Goal: Information Seeking & Learning: Check status

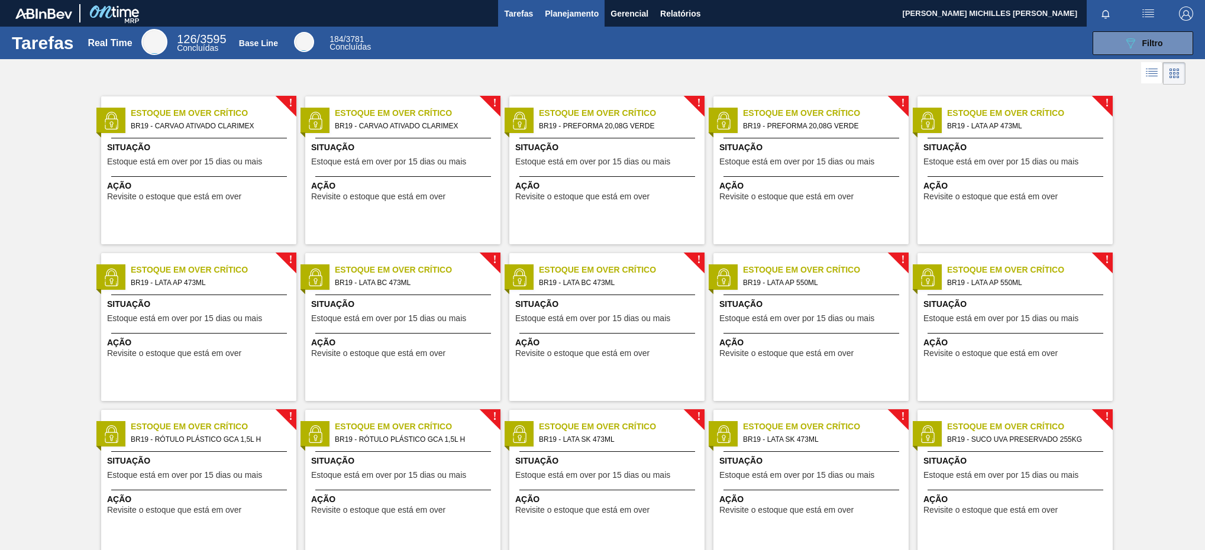
click at [567, 2] on button "Planejamento" at bounding box center [572, 13] width 66 height 27
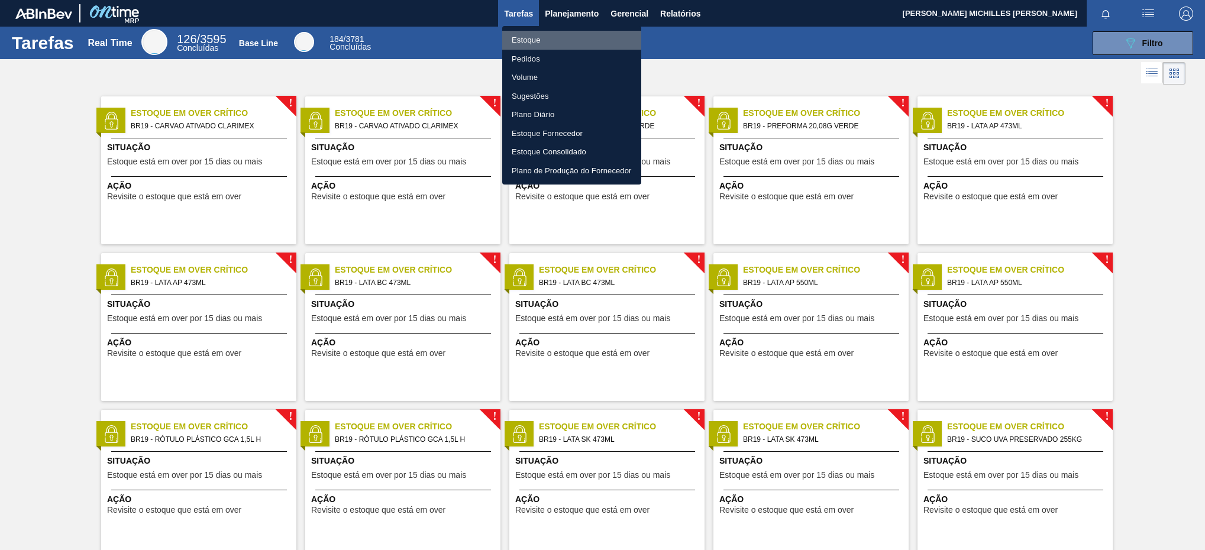
click at [587, 31] on li "Estoque" at bounding box center [571, 40] width 139 height 19
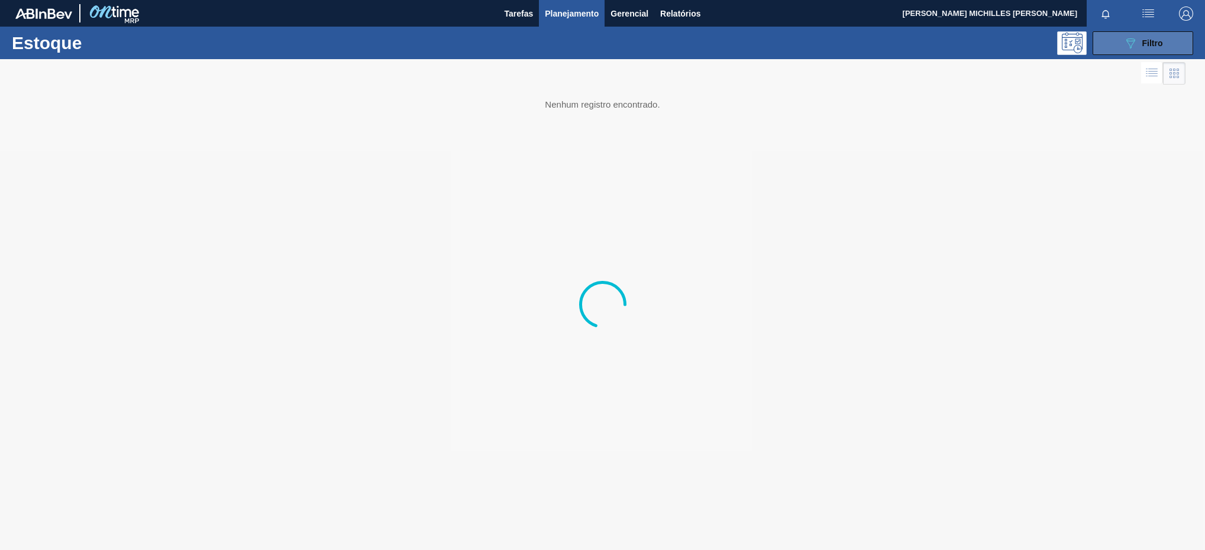
click at [1166, 44] on button "089F7B8B-B2A5-4AFE-B5C0-19BA573D28AC Filtro" at bounding box center [1142, 43] width 101 height 24
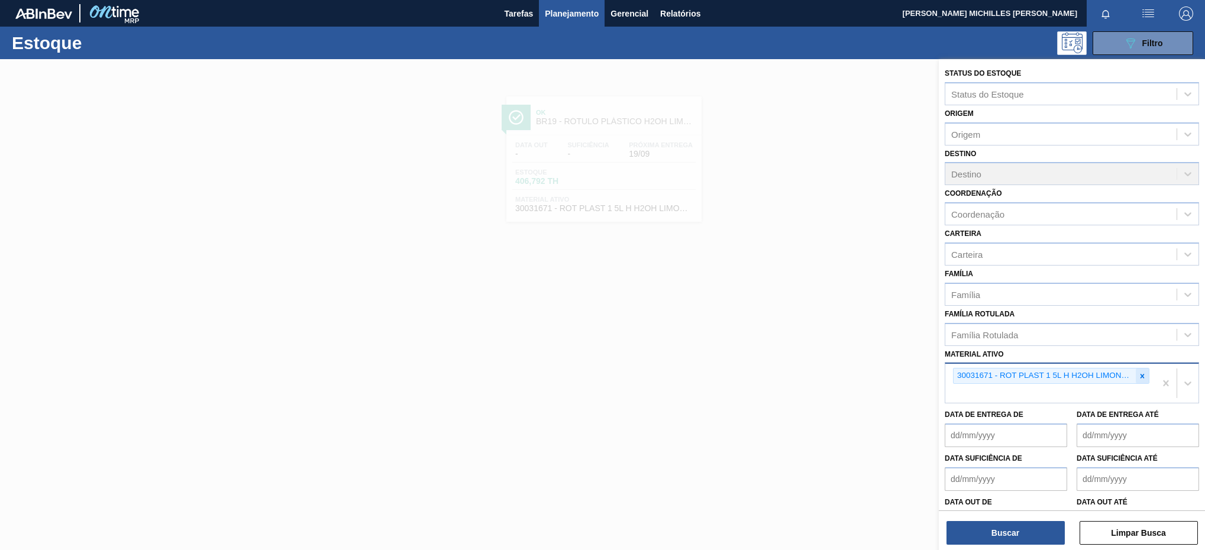
click at [1136, 373] on div at bounding box center [1142, 375] width 13 height 15
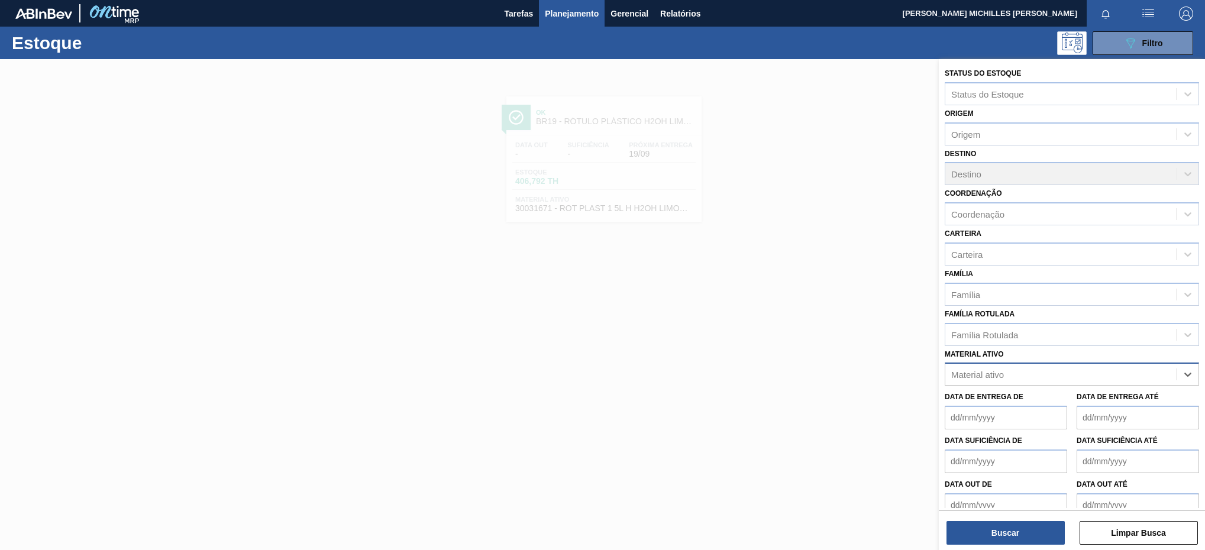
paste ativo "30003598"
type ativo "30003598"
click at [1054, 410] on div "30003598 - KIT H2OH LIMAO;" at bounding box center [1072, 404] width 254 height 22
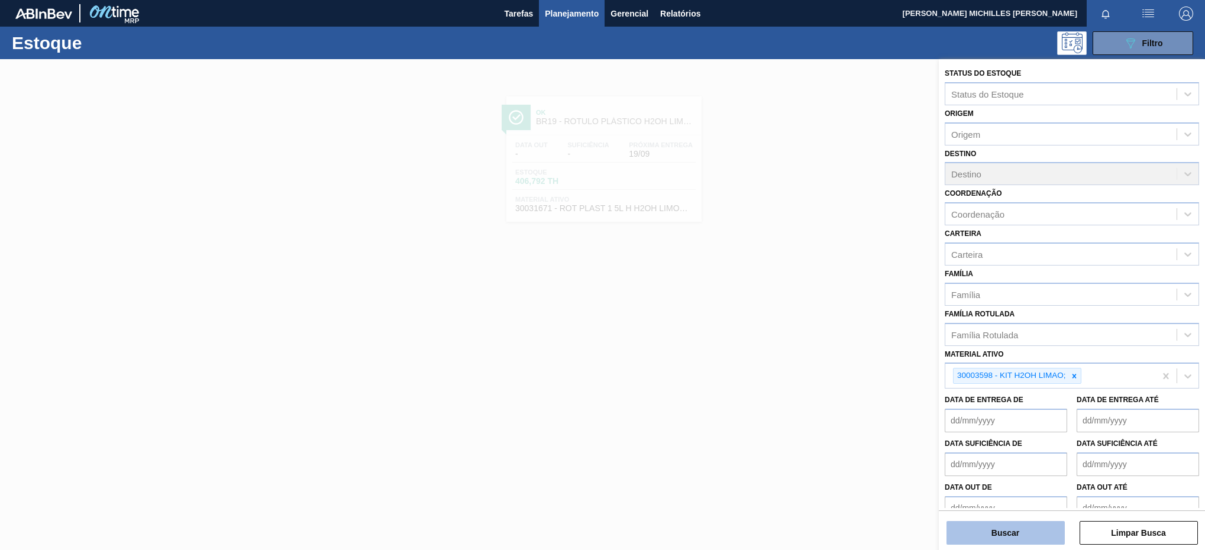
click at [1042, 526] on button "Buscar" at bounding box center [1005, 533] width 118 height 24
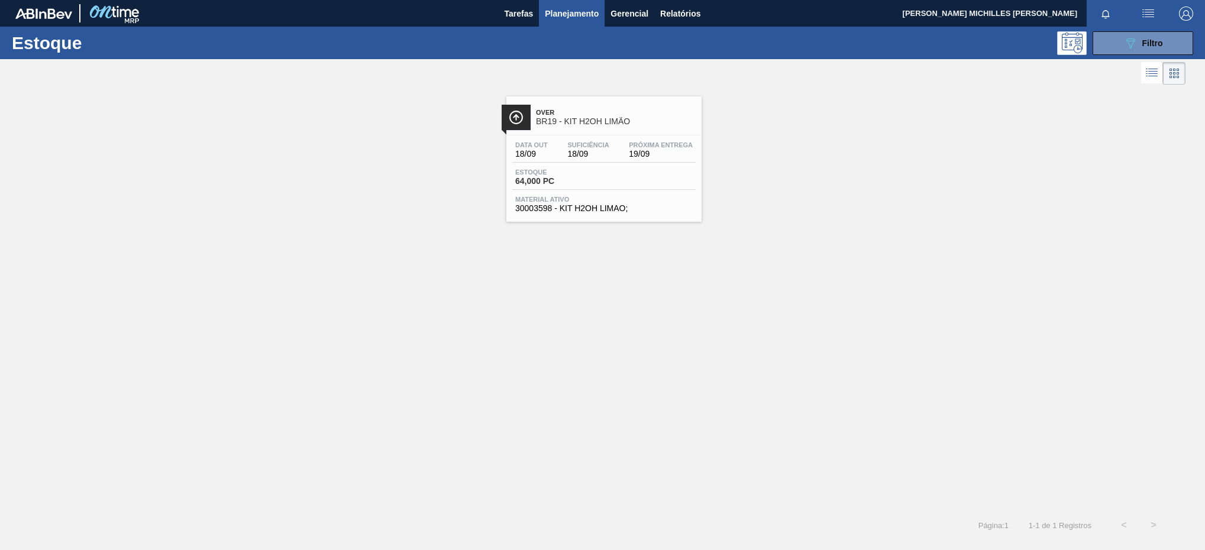
click at [593, 111] on span "Over" at bounding box center [616, 112] width 160 height 7
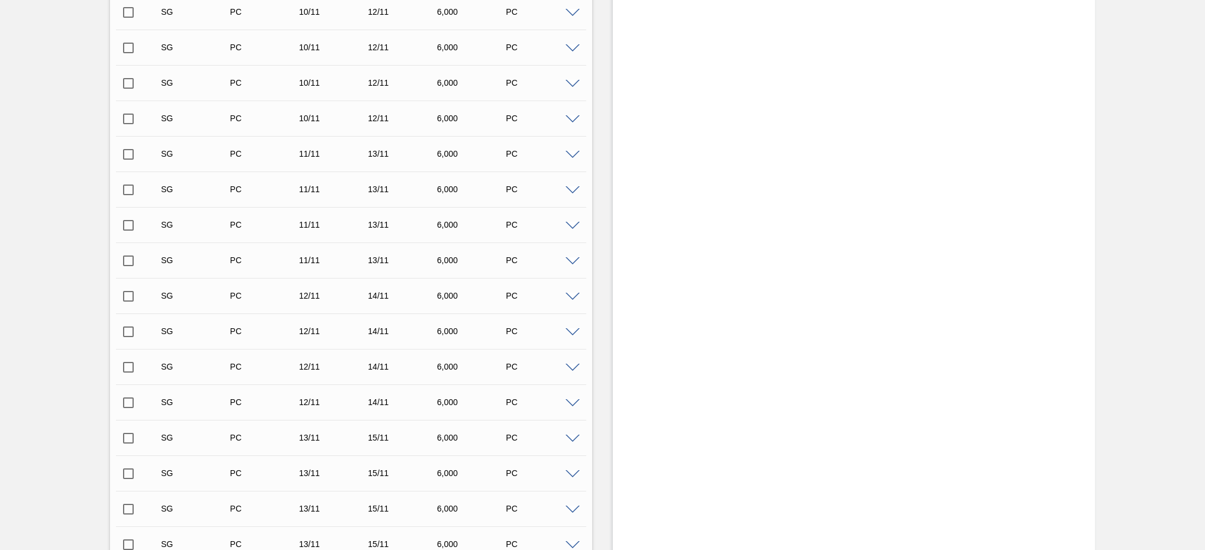
scroll to position [1283, 0]
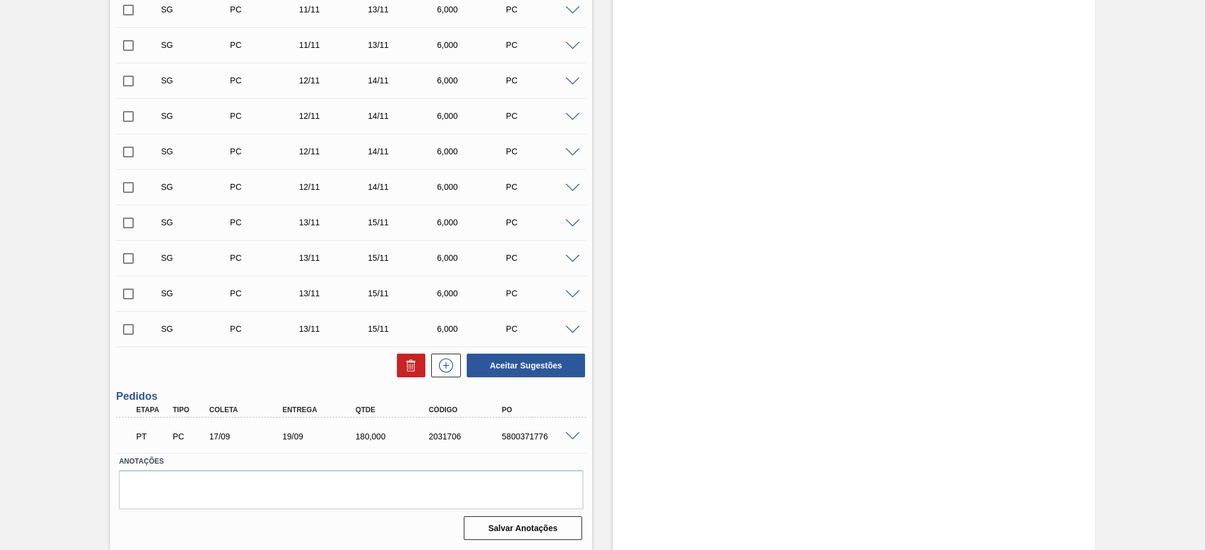
click at [567, 429] on div "PT PC 17/09 19/09 180,000 2031706 5800371776" at bounding box center [351, 436] width 470 height 30
click at [572, 440] on div "5800371776" at bounding box center [540, 436] width 82 height 9
click at [572, 432] on span at bounding box center [572, 436] width 14 height 9
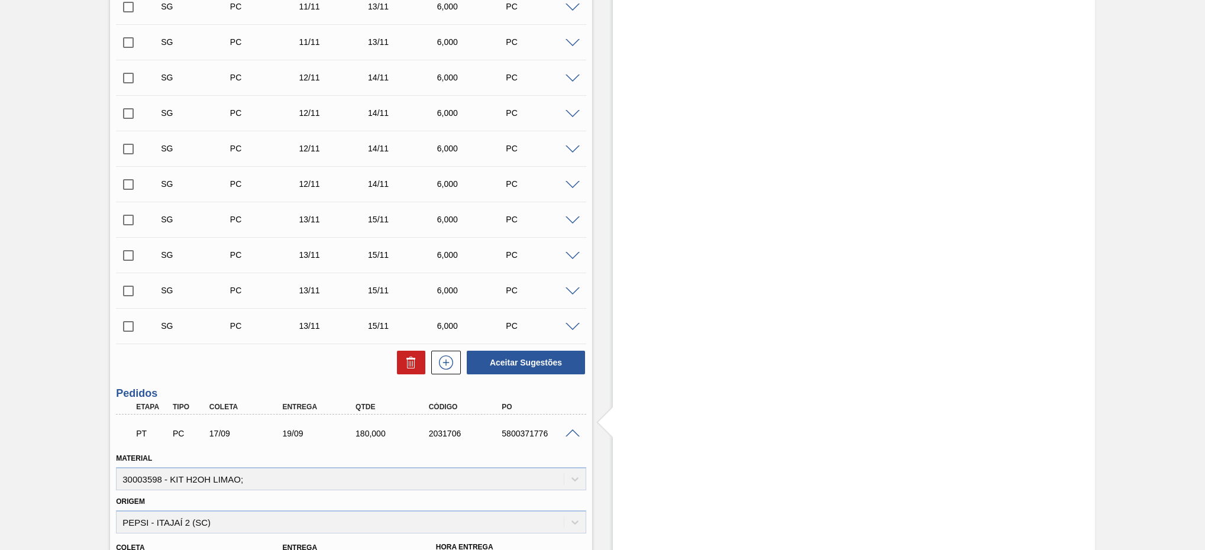
drag, startPoint x: 418, startPoint y: 156, endPoint x: 424, endPoint y: 153, distance: 7.4
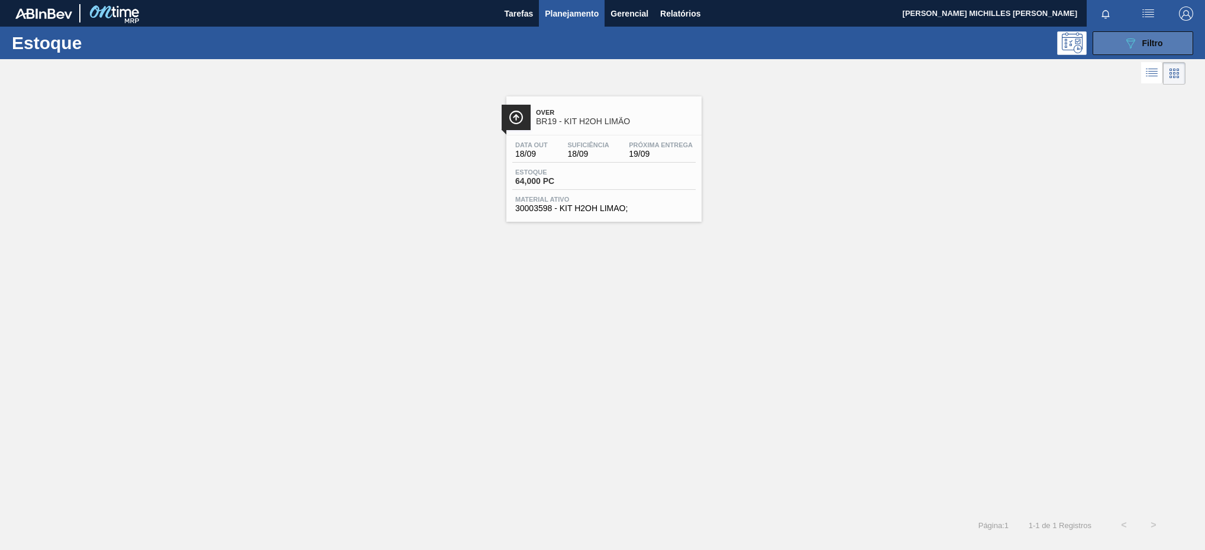
click at [1130, 33] on button "089F7B8B-B2A5-4AFE-B5C0-19BA573D28AC Filtro" at bounding box center [1142, 43] width 101 height 24
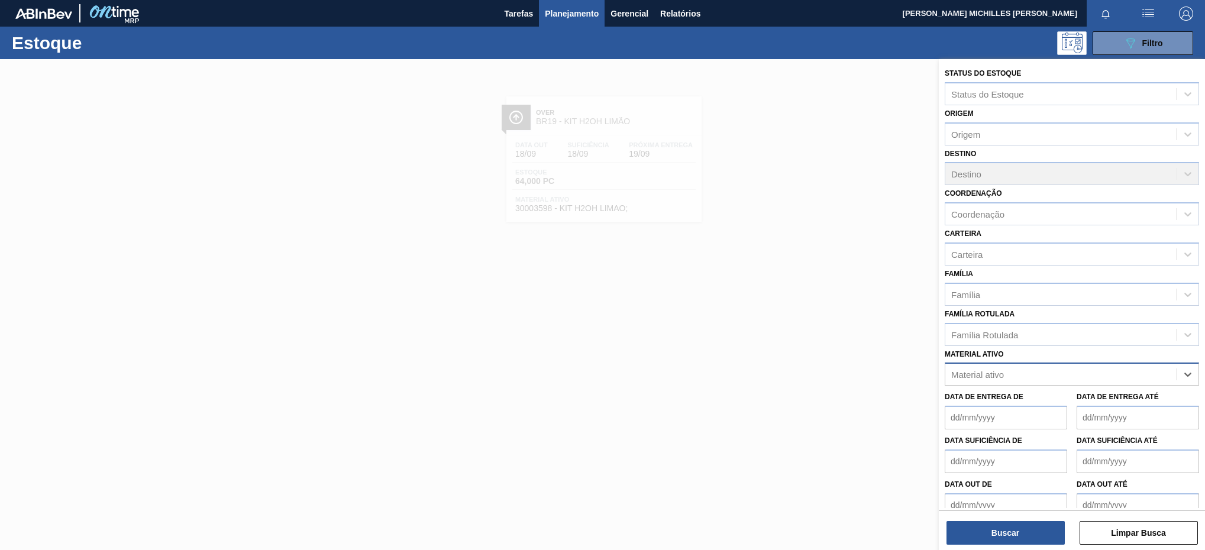
paste ativo "30017803"
type ativo "30017803"
click at [1073, 394] on div "30017803 - ROT PLAST 15L H GCA ZERO NIV22" at bounding box center [1072, 404] width 254 height 22
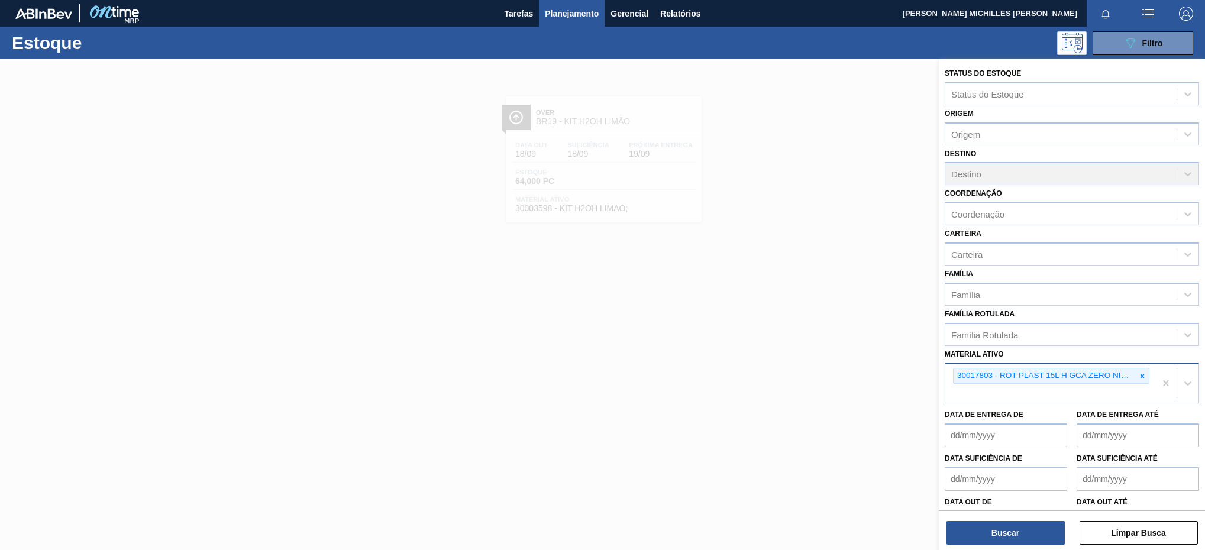
click at [987, 391] on div "30017803 - ROT PLAST 15L H GCA ZERO NIV22" at bounding box center [1050, 383] width 210 height 39
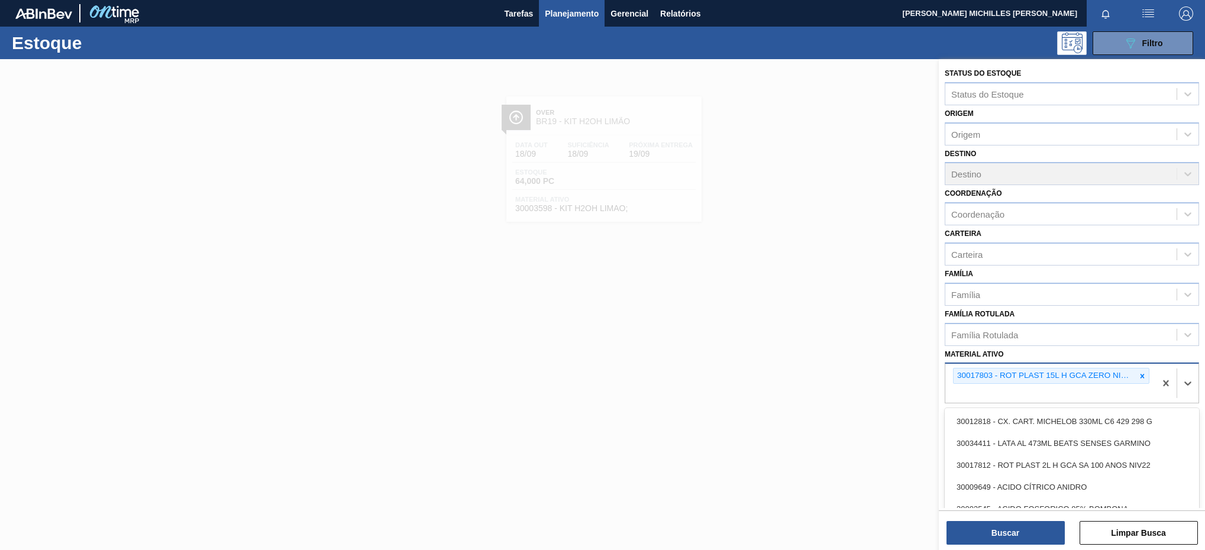
paste ativo "30034319"
type ativo "30034319"
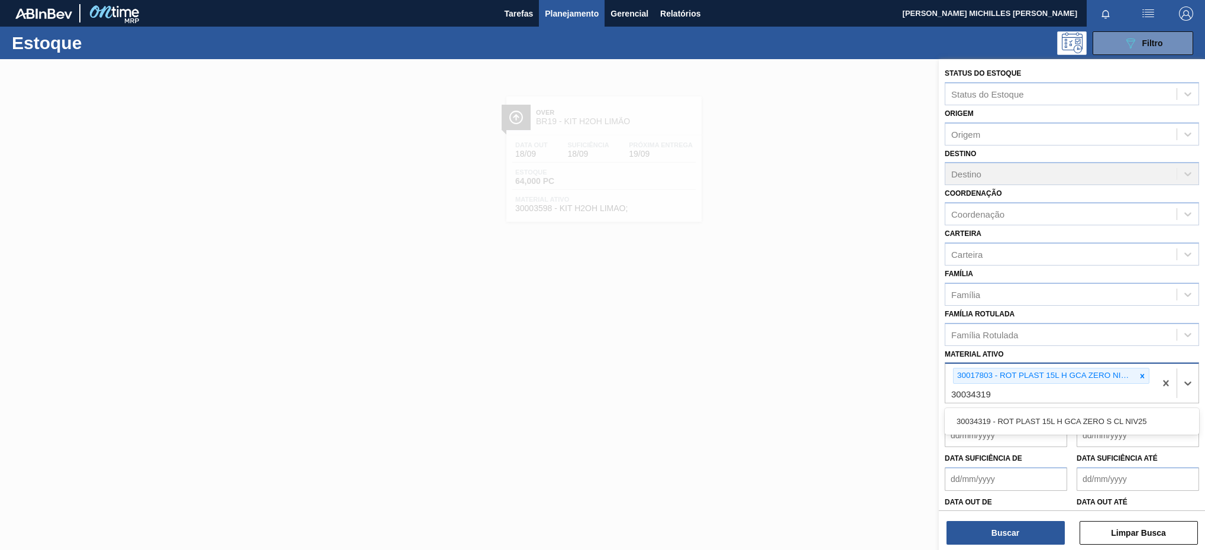
click at [1040, 421] on div "30034319 - ROT PLAST 15L H GCA ZERO S CL NIV25" at bounding box center [1072, 421] width 254 height 22
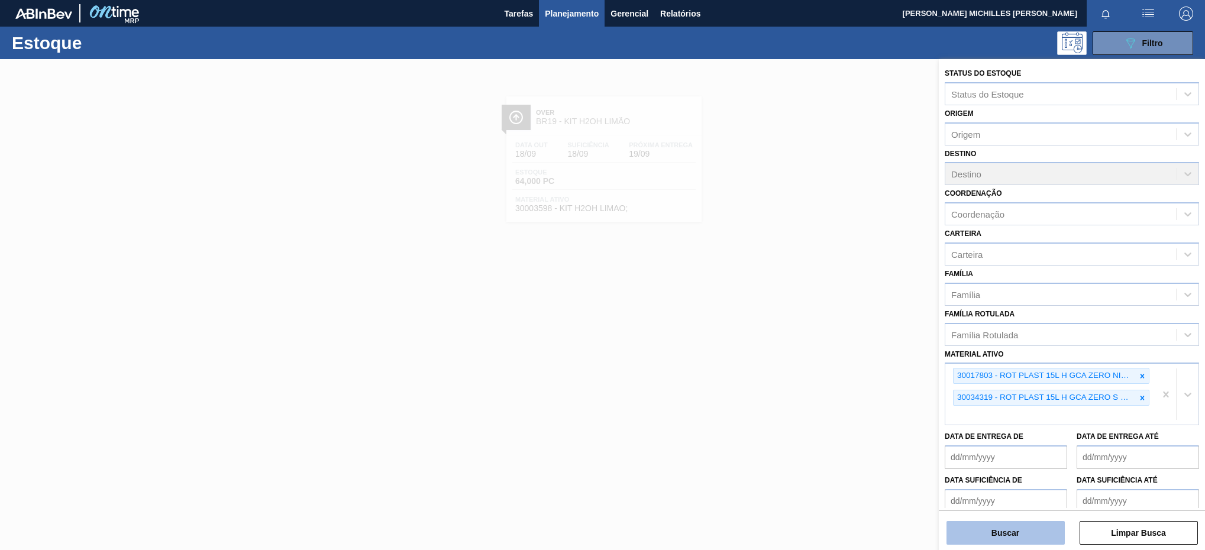
click at [1018, 535] on button "Buscar" at bounding box center [1005, 533] width 118 height 24
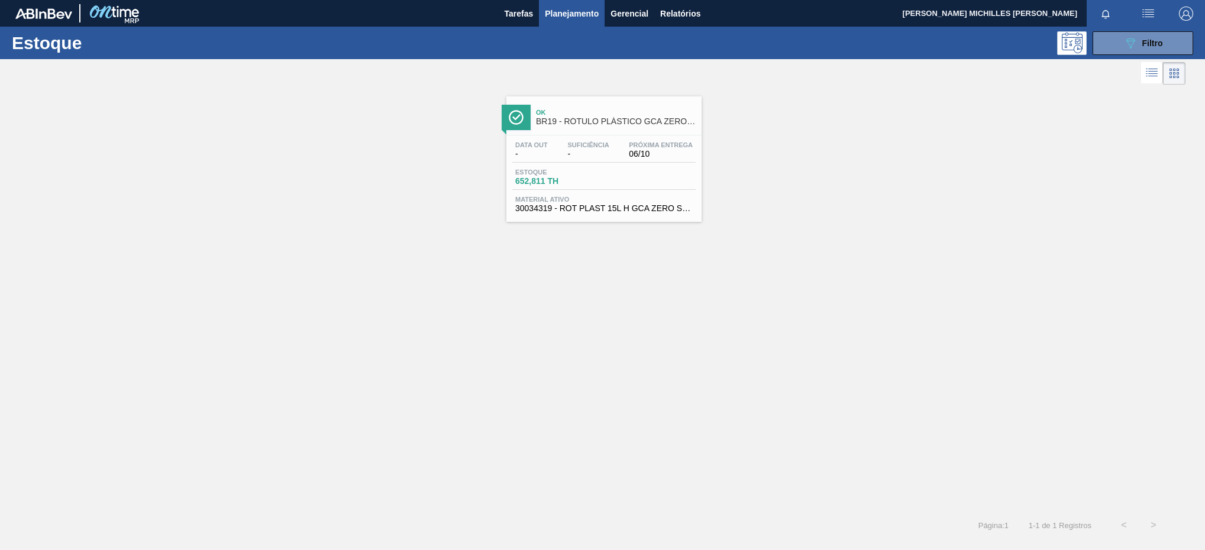
click at [650, 174] on div "Estoque 652,811 TH" at bounding box center [603, 179] width 183 height 21
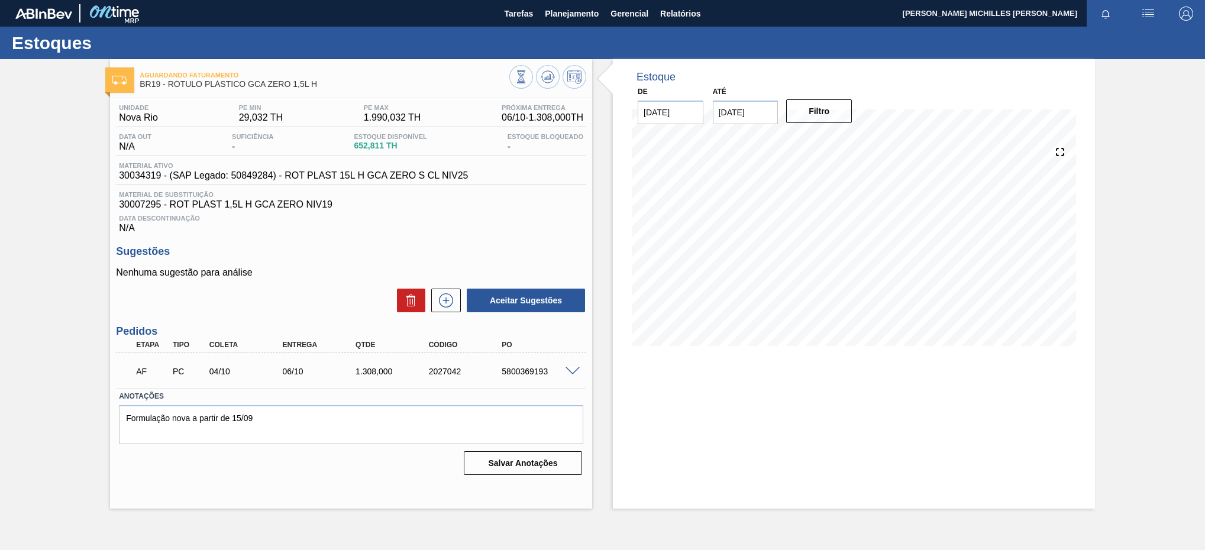
click at [144, 208] on span "30007295 - ROT PLAST 1,5L H GCA ZERO NIV19" at bounding box center [351, 204] width 464 height 11
click at [436, 249] on div "Unidade Nova Rio PE MIN 29,032 TH PE MAX 1.990,032 TH Próxima Entrega 06/10 - 1…" at bounding box center [351, 288] width 482 height 381
click at [127, 210] on span "30007295 - ROT PLAST 1,5L H GCA ZERO NIV19" at bounding box center [351, 204] width 464 height 11
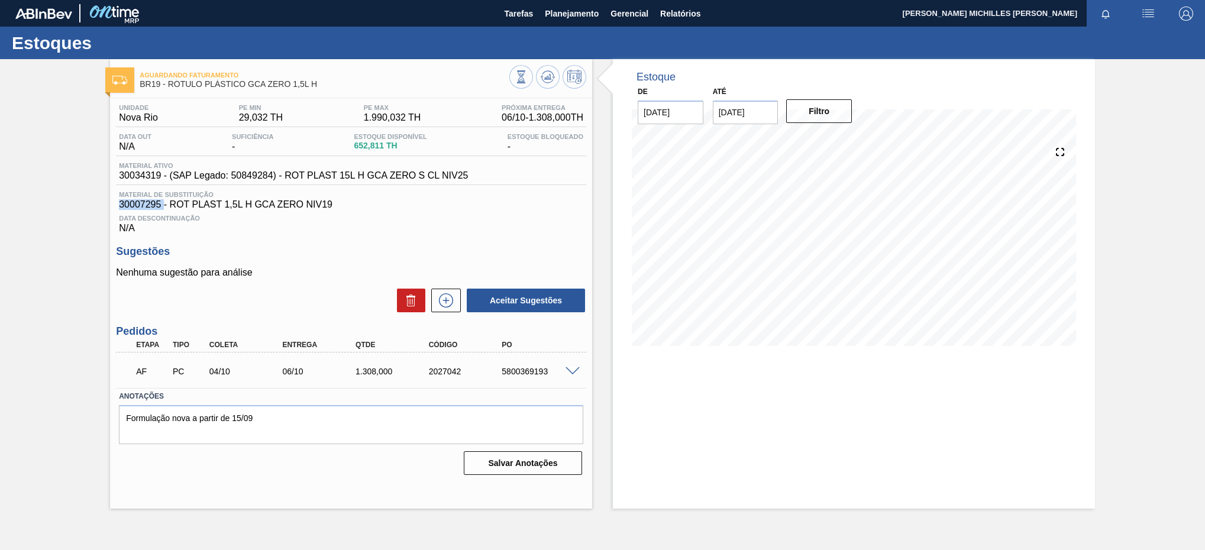
copy span "30007295"
click at [570, 11] on span "Planejamento" at bounding box center [572, 14] width 54 height 14
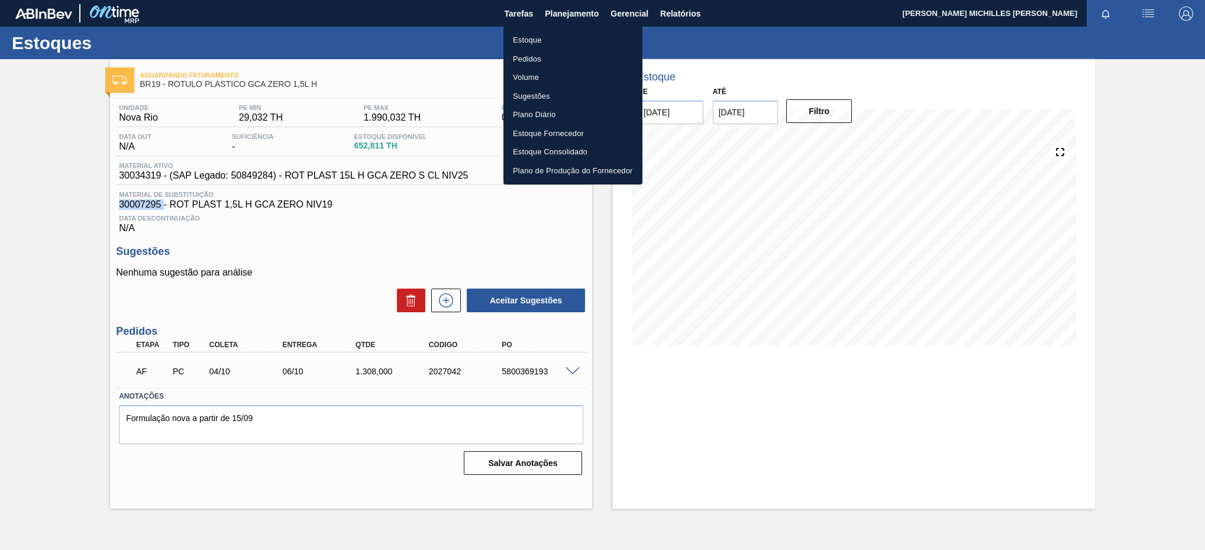
click at [552, 38] on li "Estoque" at bounding box center [572, 40] width 139 height 19
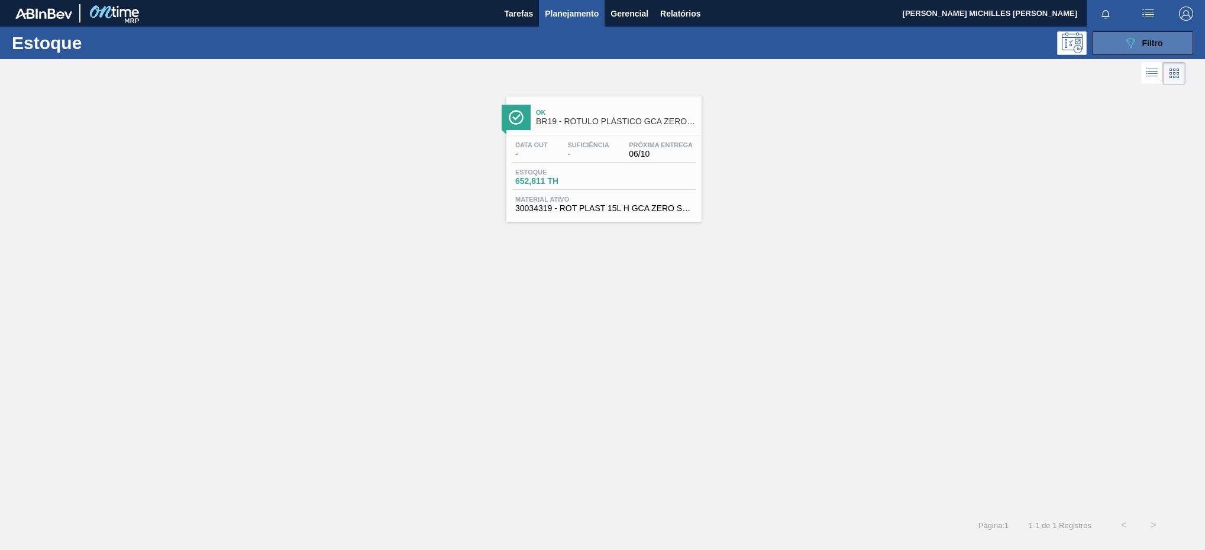
click at [1168, 41] on button "089F7B8B-B2A5-4AFE-B5C0-19BA573D28AC Filtro" at bounding box center [1142, 43] width 101 height 24
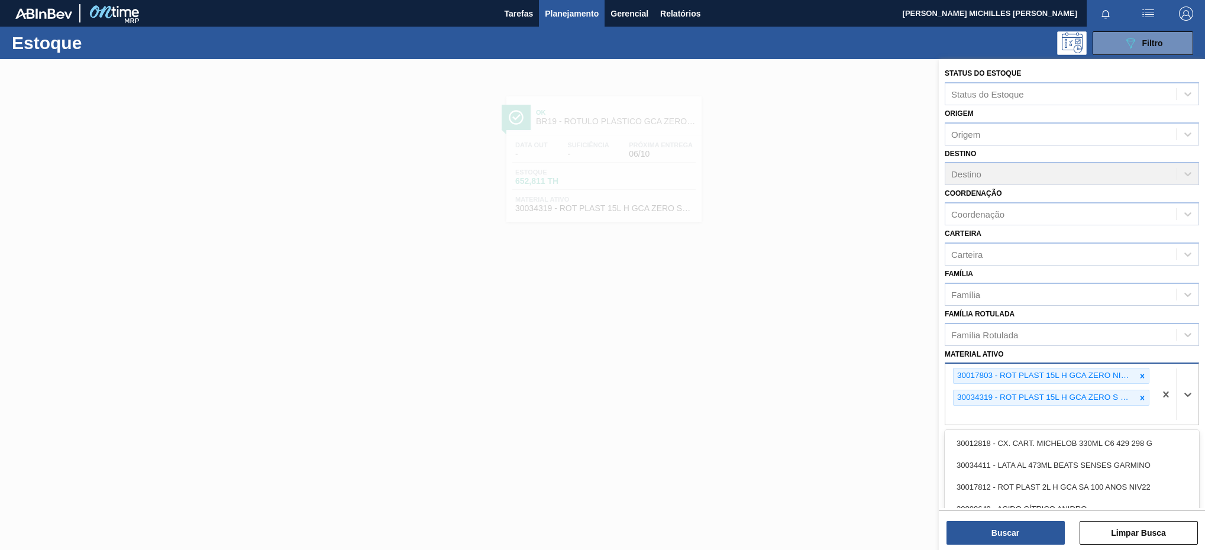
click at [1120, 418] on div "30017803 - ROT PLAST 15L H GCA ZERO NIV22 30034319 - ROT PLAST 15L H GCA ZERO S…" at bounding box center [1050, 394] width 210 height 61
paste ativo "30017803"
type ativo "30017803"
click at [648, 402] on div at bounding box center [602, 334] width 1205 height 550
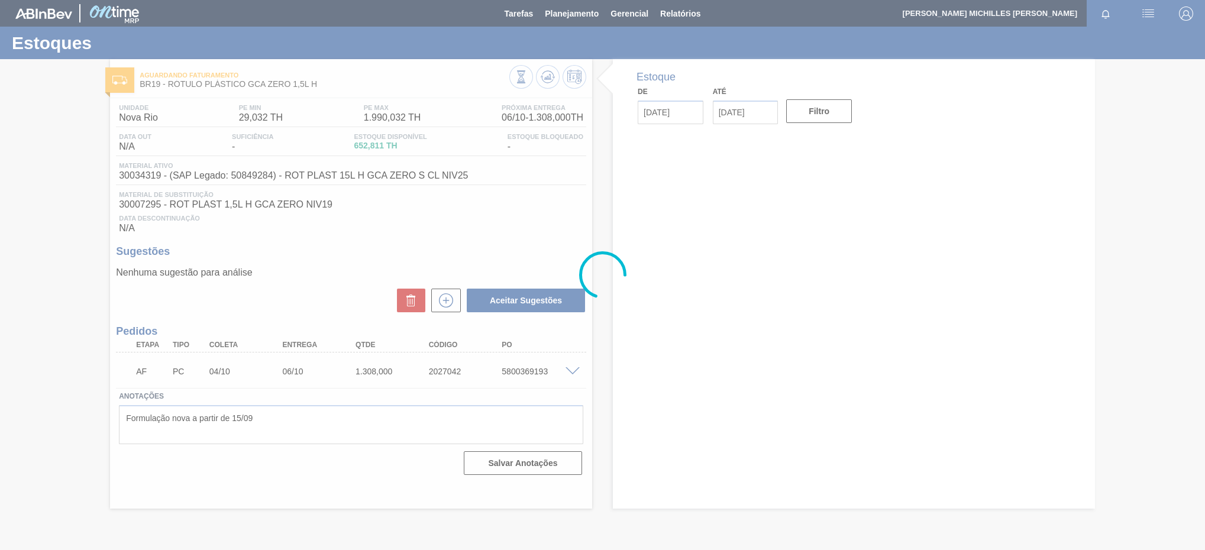
drag, startPoint x: 581, startPoint y: 17, endPoint x: 580, endPoint y: 11, distance: 5.9
click at [580, 16] on div at bounding box center [602, 275] width 1205 height 550
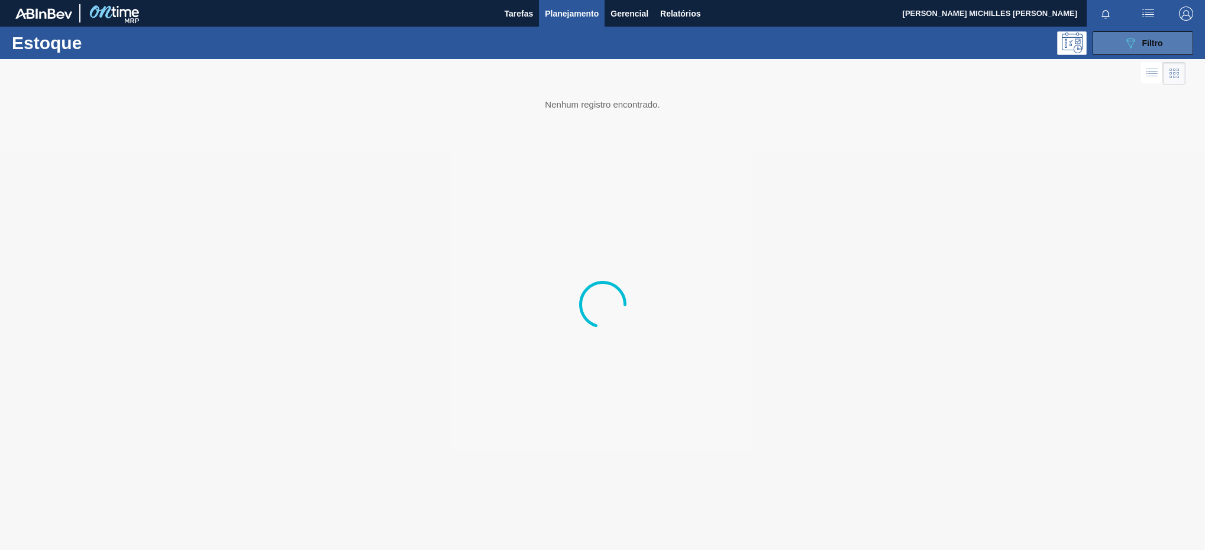
click at [1113, 44] on button "089F7B8B-B2A5-4AFE-B5C0-19BA573D28AC Filtro" at bounding box center [1142, 43] width 101 height 24
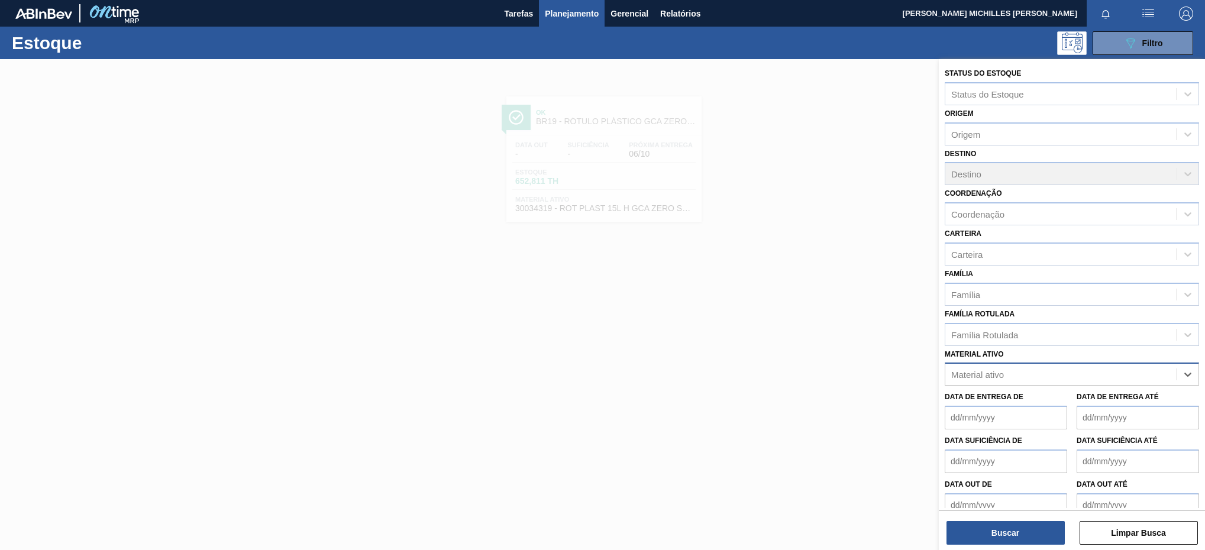
paste ativo "30030380"
type ativo "30030380"
click at [1104, 406] on div "30030380 - ROT PLAST 2L H PC NIV24" at bounding box center [1072, 404] width 254 height 22
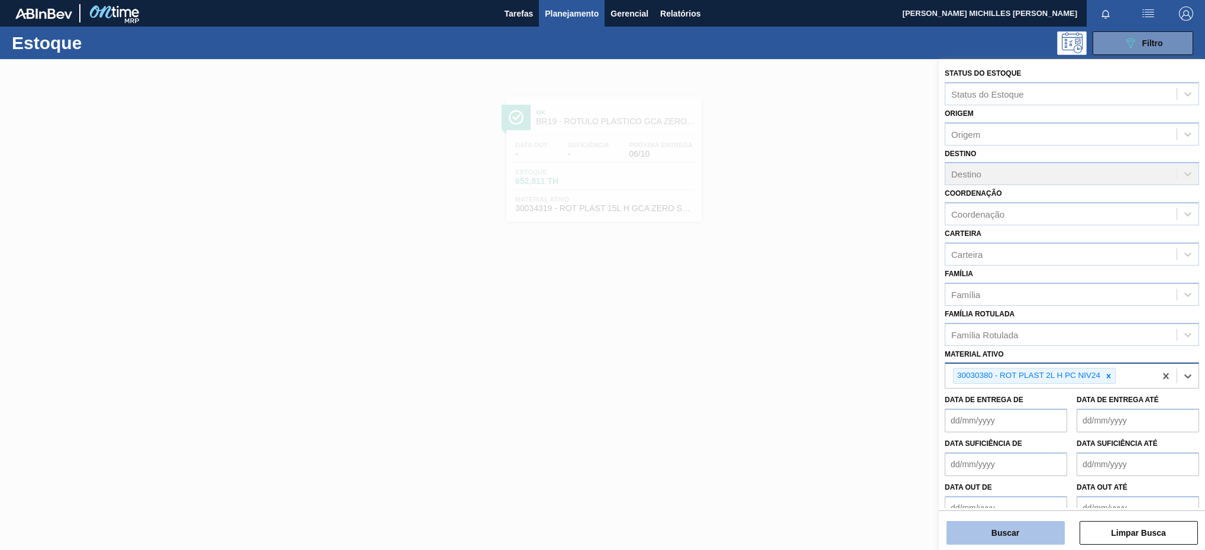
click at [1042, 534] on button "Buscar" at bounding box center [1005, 533] width 118 height 24
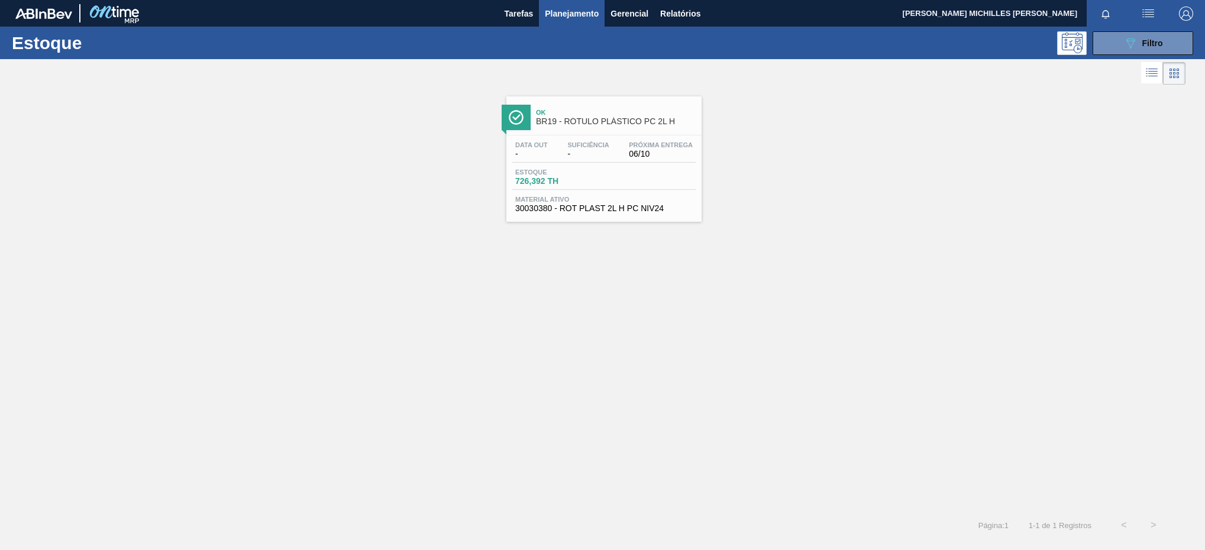
click at [616, 167] on div "Data out - Suficiência - Próxima Entrega 06/10 Estoque 726,392 TH Material ativ…" at bounding box center [603, 175] width 195 height 80
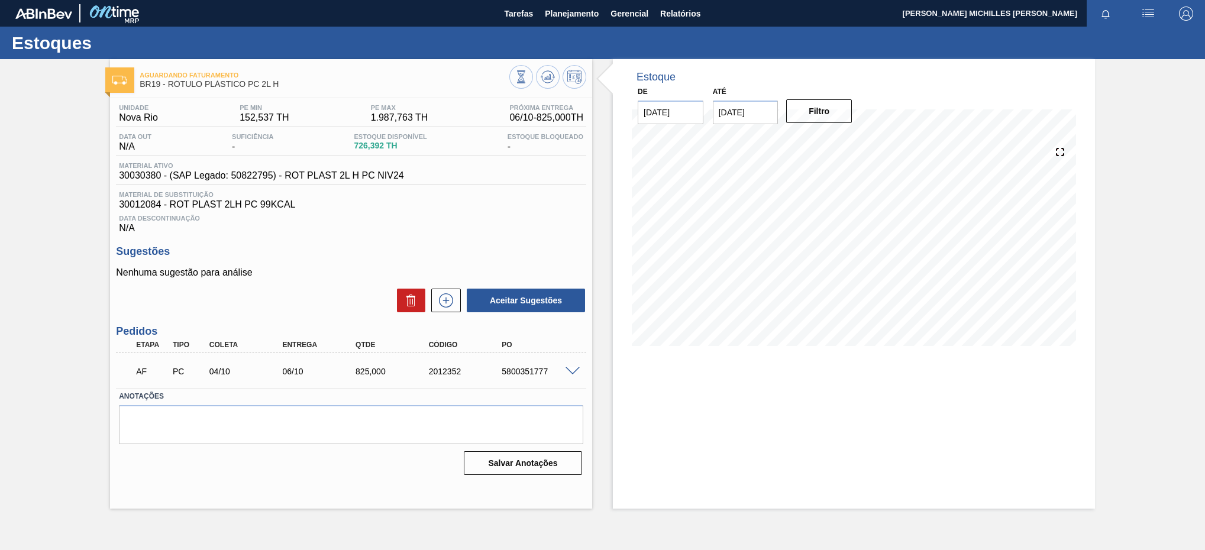
drag, startPoint x: 467, startPoint y: 296, endPoint x: 536, endPoint y: 274, distance: 73.3
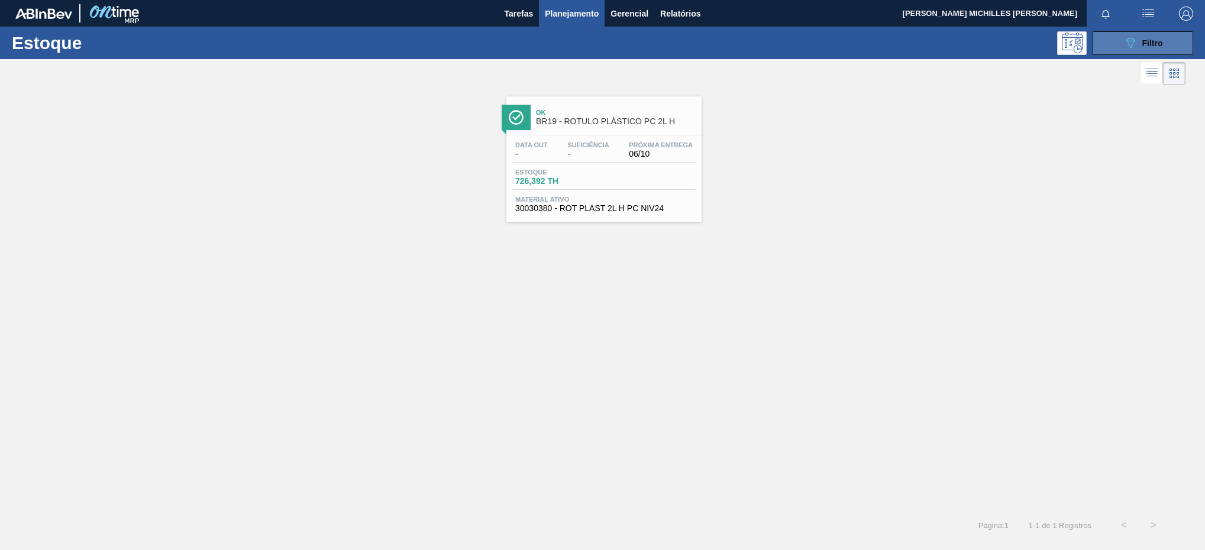
click at [1120, 43] on button "089F7B8B-B2A5-4AFE-B5C0-19BA573D28AC Filtro" at bounding box center [1142, 43] width 101 height 24
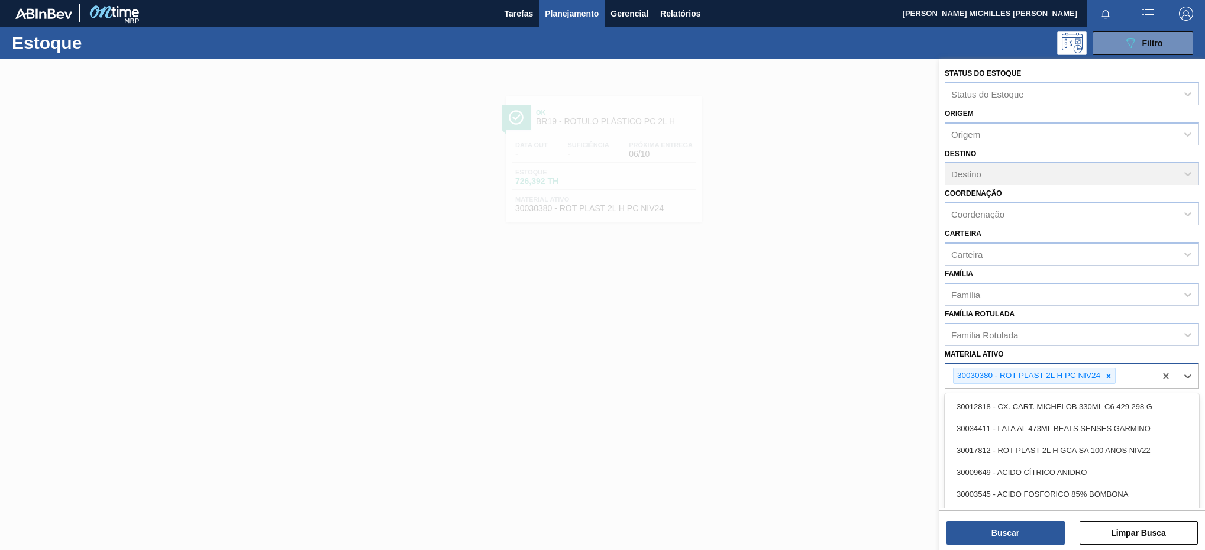
click at [1115, 369] on div "30030380 - ROT PLAST 2L H PC NIV24" at bounding box center [1034, 376] width 163 height 16
click at [1108, 374] on icon at bounding box center [1109, 376] width 4 height 4
paste ativo "30034429"
type ativo "30034429"
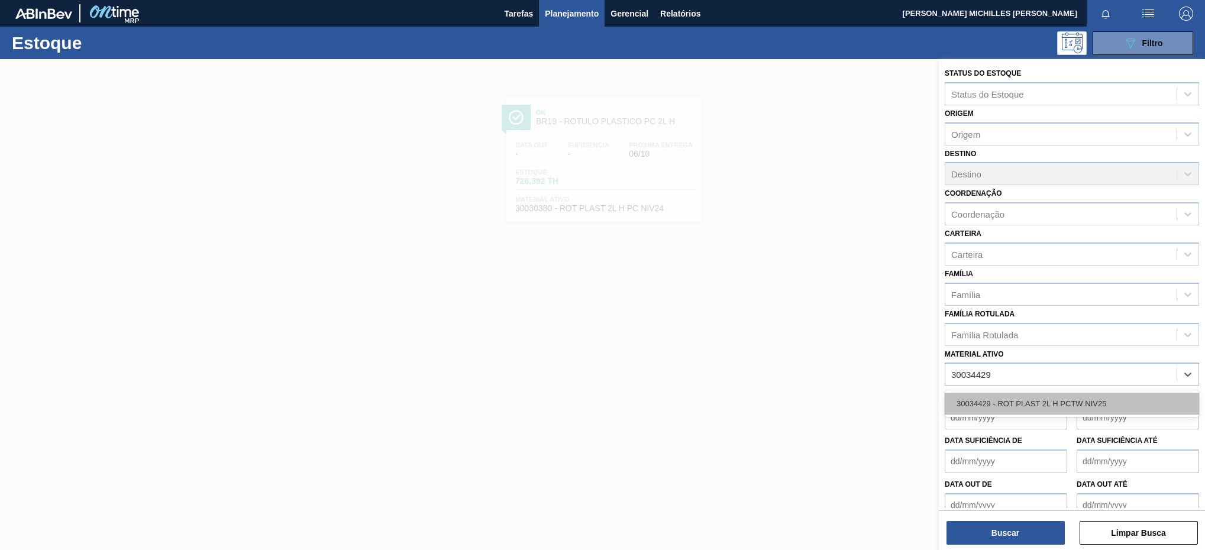
click at [1097, 400] on div "30034429 - ROT PLAST 2L H PCTW NIV25" at bounding box center [1072, 404] width 254 height 22
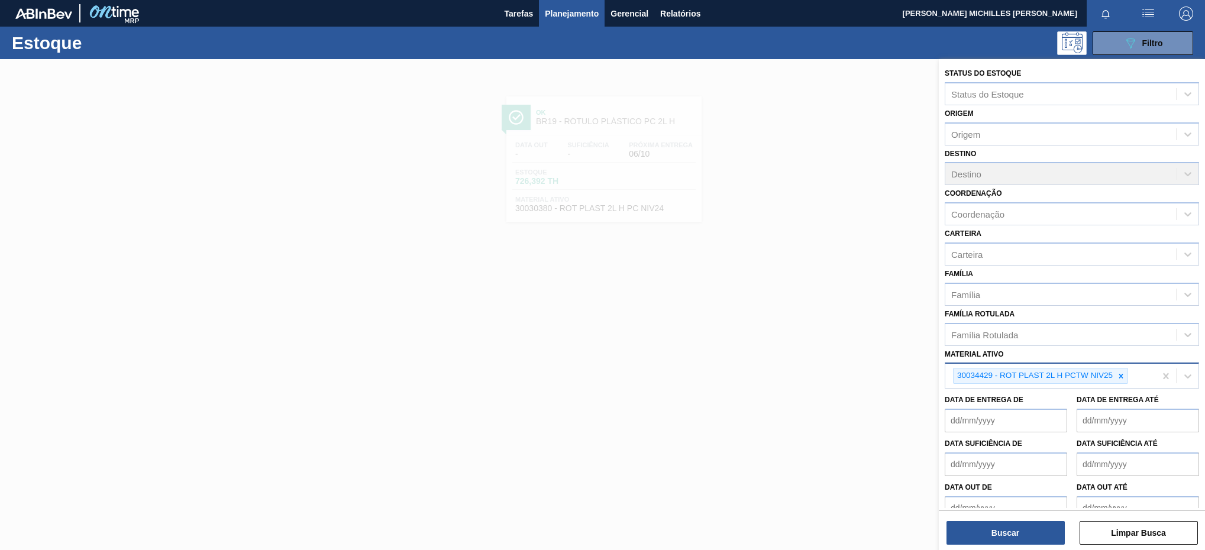
click at [1134, 366] on div "30034429 - ROT PLAST 2L H PCTW NIV25" at bounding box center [1050, 376] width 210 height 24
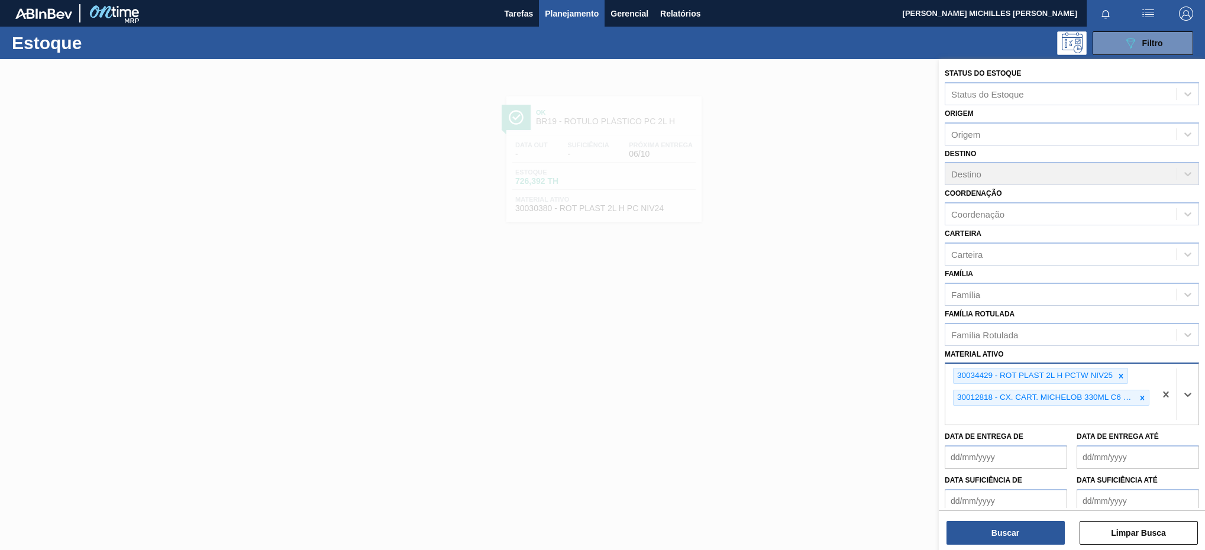
paste ativo "30030387"
type ativo "30030387"
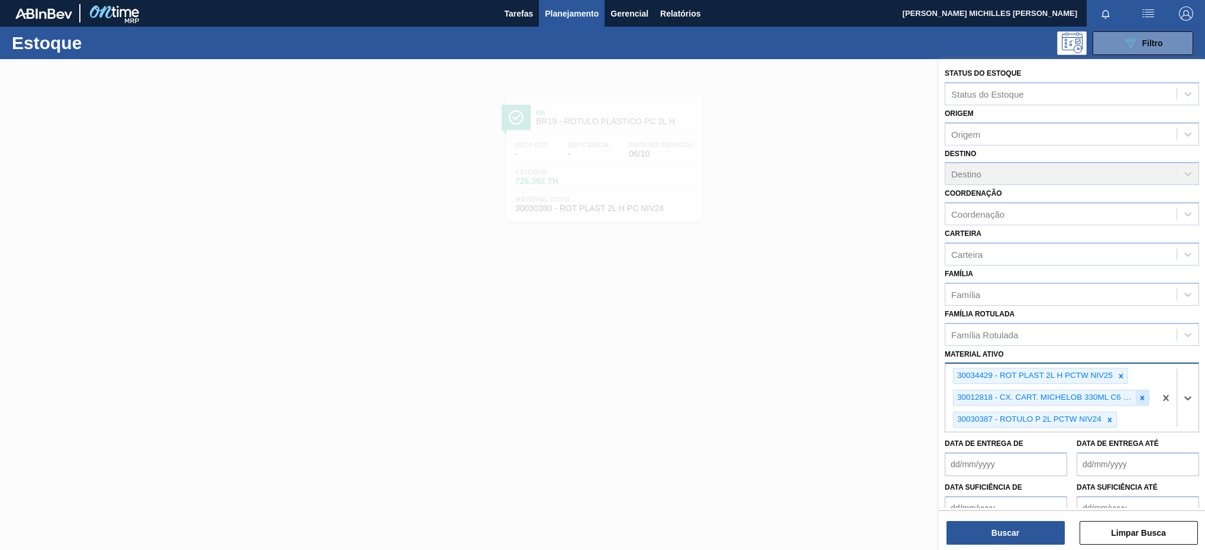
click at [1140, 394] on icon at bounding box center [1142, 398] width 8 height 8
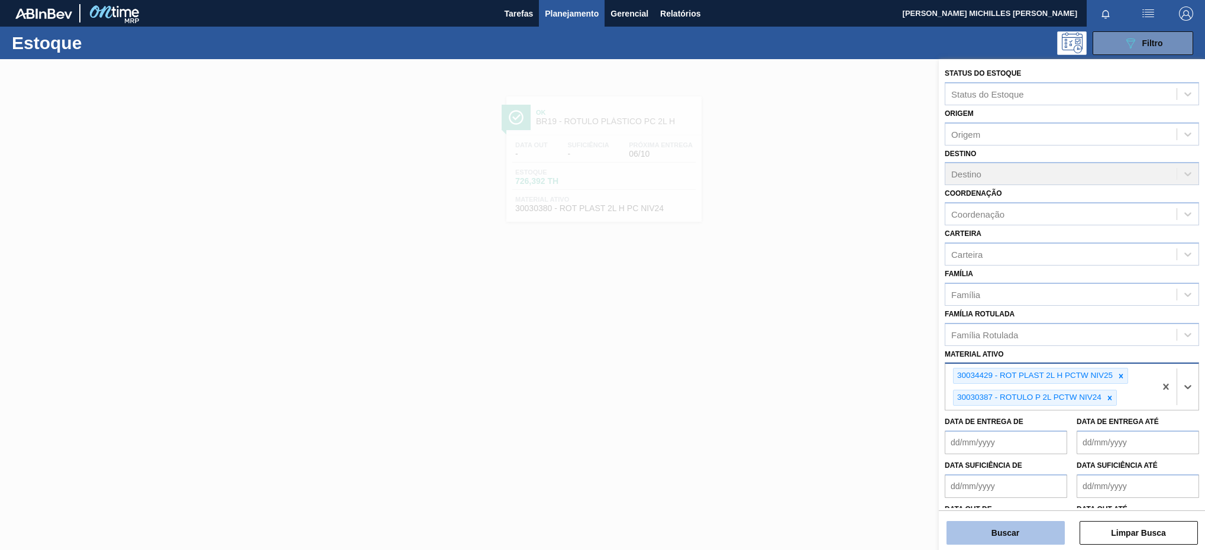
click at [1034, 522] on button "Buscar" at bounding box center [1005, 533] width 118 height 24
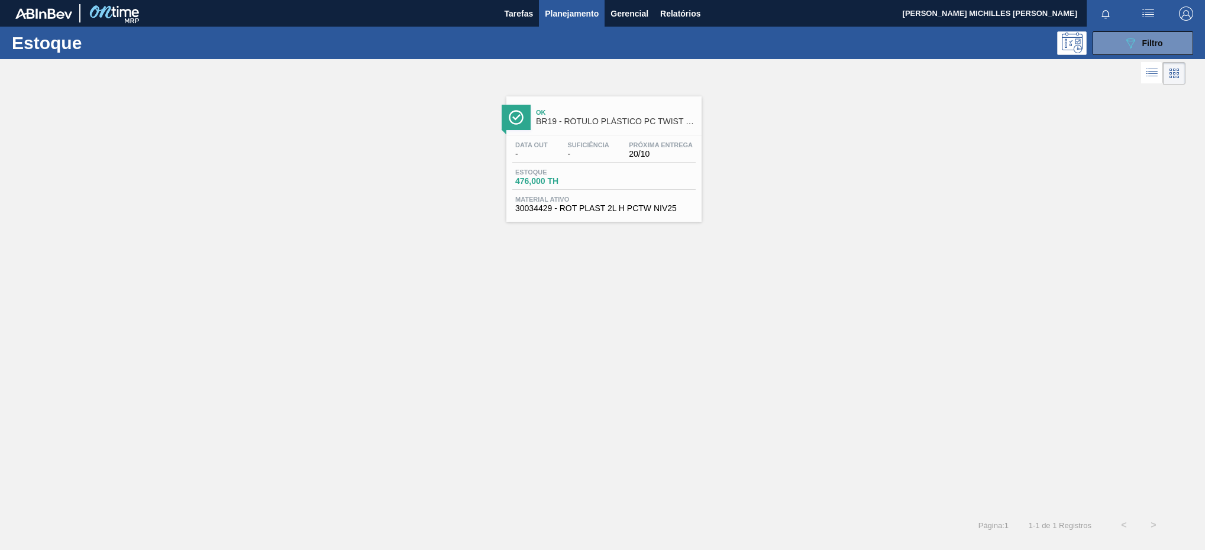
click at [628, 186] on div "Estoque 476,000 TH" at bounding box center [603, 179] width 183 height 21
